Goal: Find contact information: Find contact information

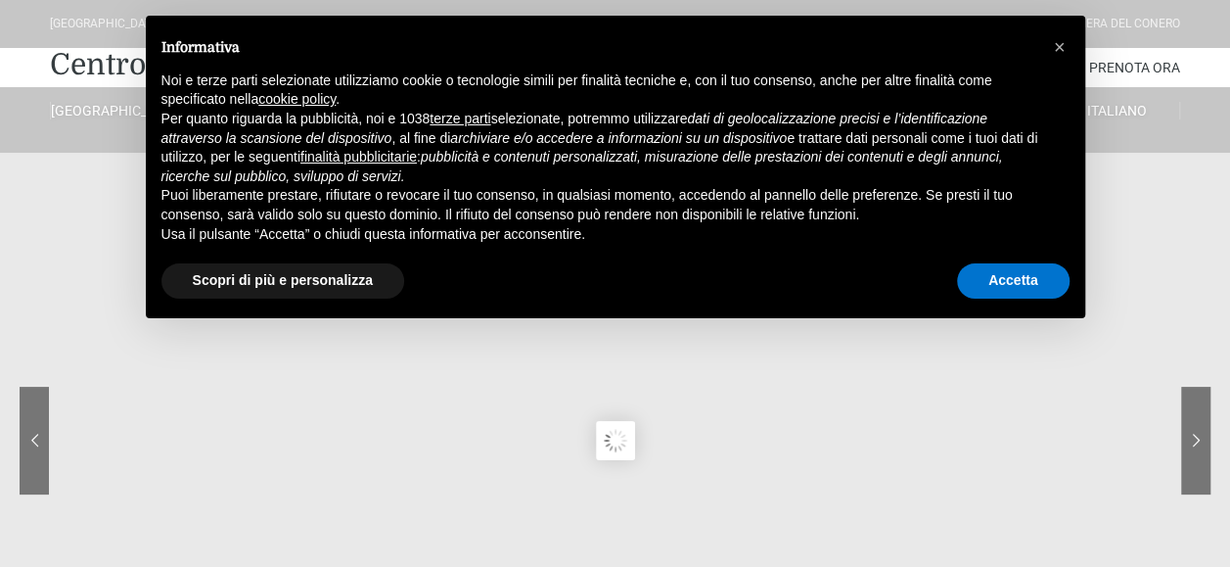
click at [660, 325] on div "× Informativa Noi e terze parti selezionate utilizziamo cookie o tecnologie sim…" at bounding box center [615, 167] width 971 height 334
click at [1006, 271] on button "Accetta" at bounding box center [1013, 280] width 113 height 35
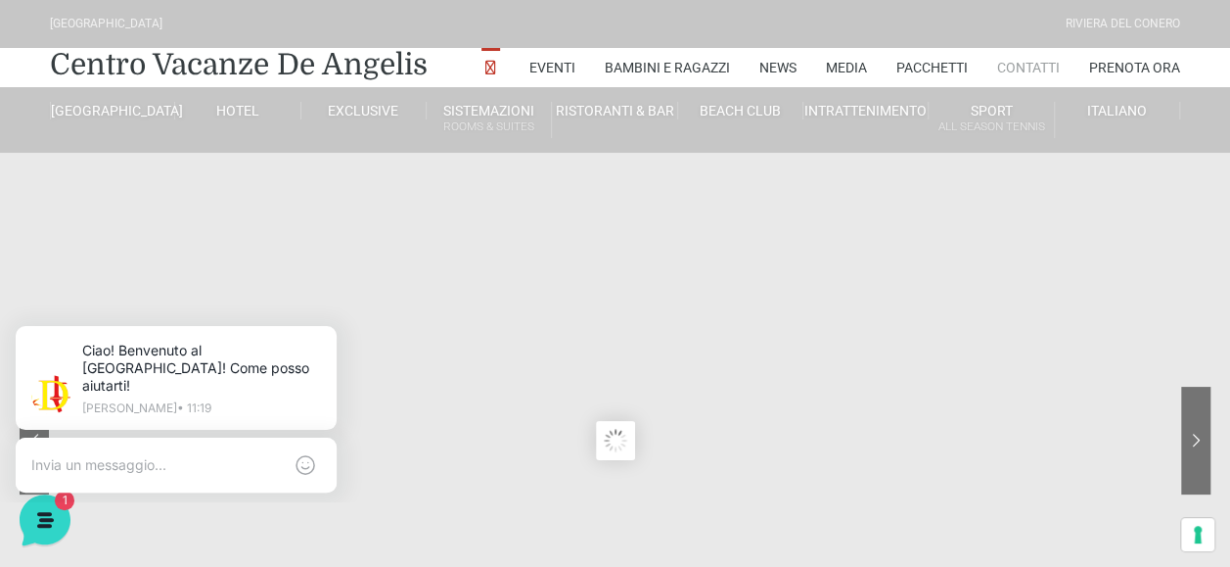
click at [1018, 64] on link "Contatti" at bounding box center [1028, 67] width 63 height 39
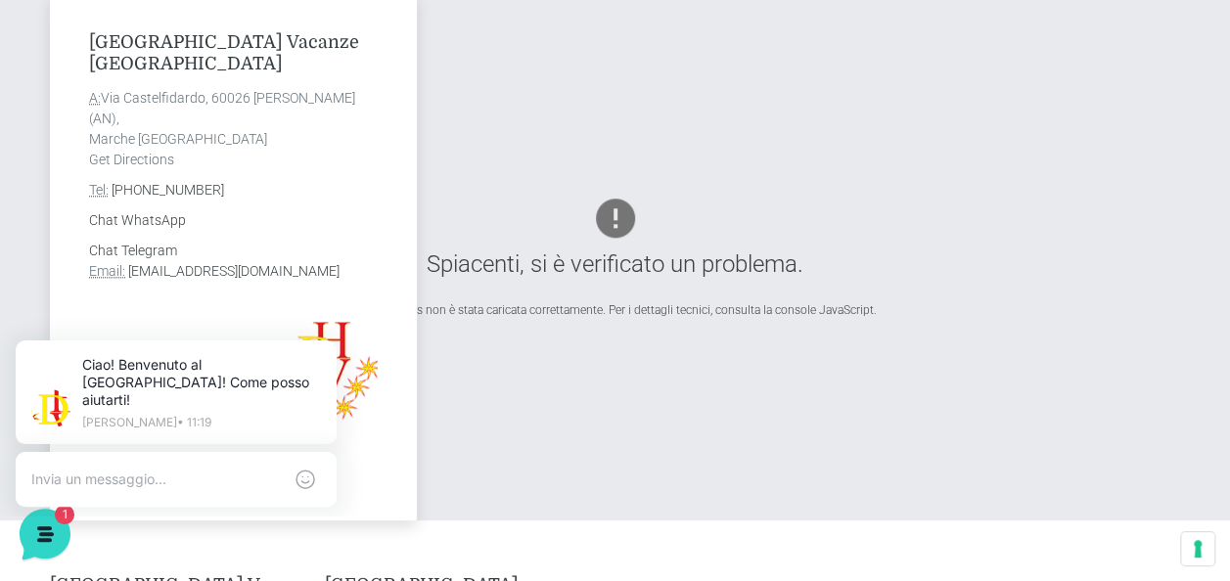
scroll to position [709, 0]
